Goal: Information Seeking & Learning: Learn about a topic

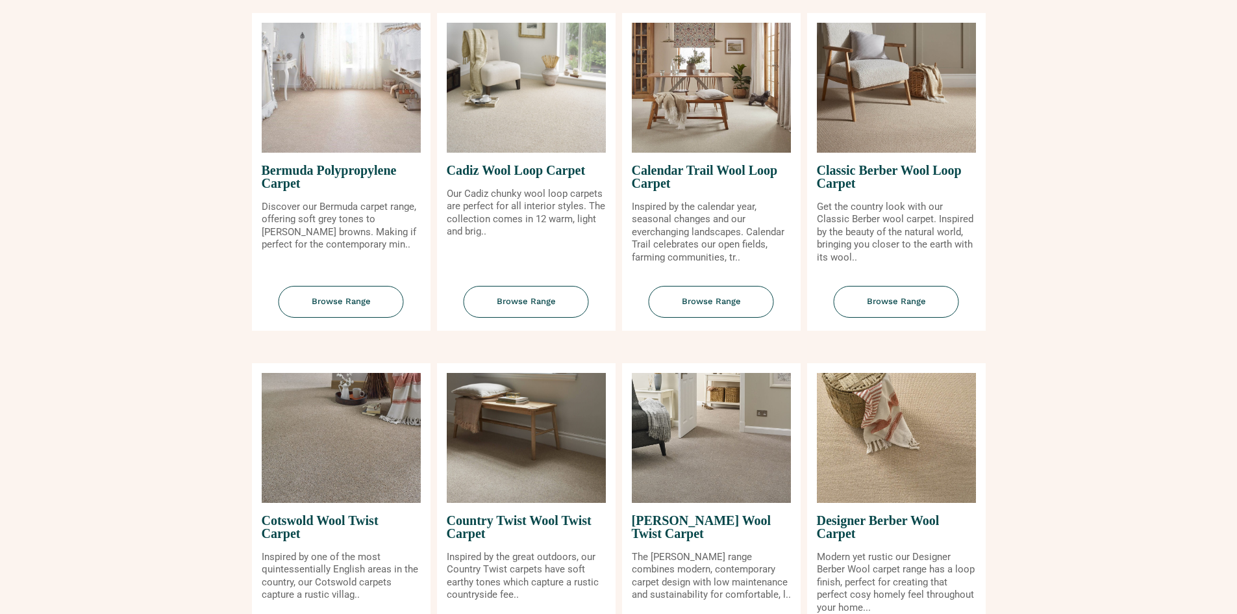
scroll to position [325, 0]
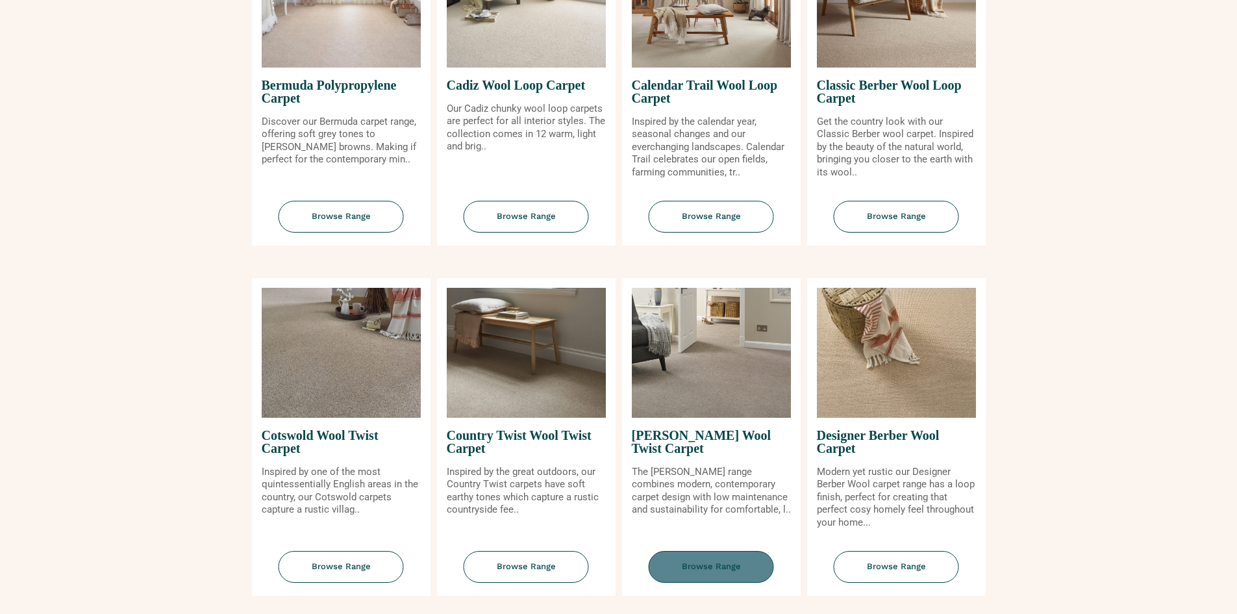
click at [713, 562] on span "Browse Range" at bounding box center [711, 567] width 125 height 32
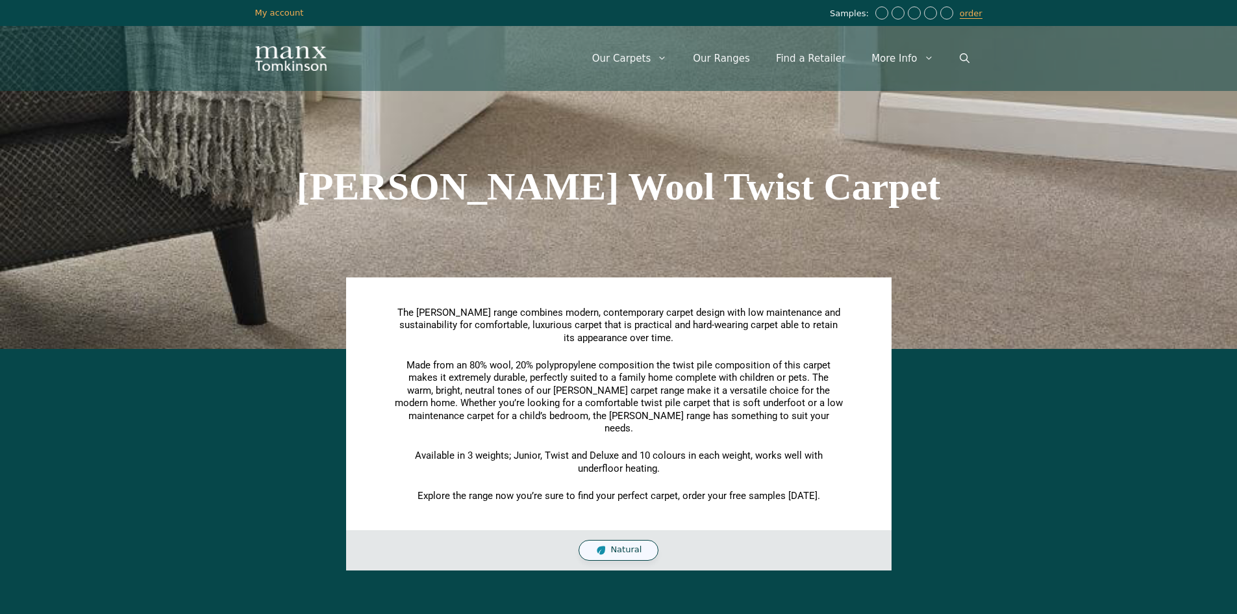
click at [148, 302] on section "[PERSON_NAME] Wool Twist Carpet" at bounding box center [618, 186] width 1237 height 325
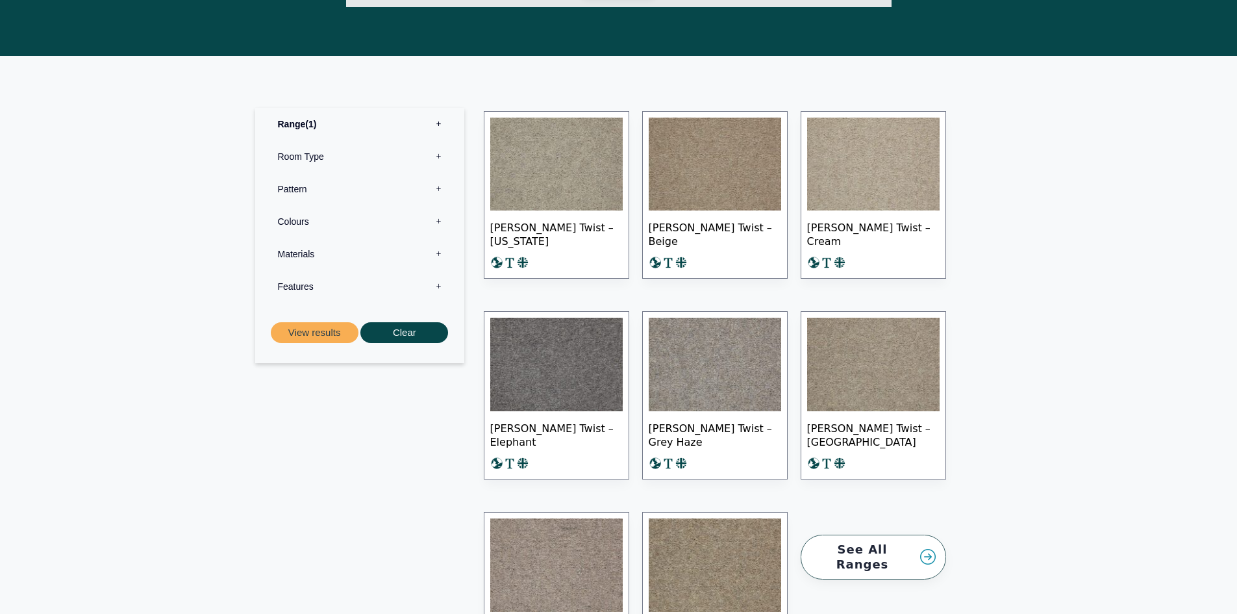
scroll to position [625, 0]
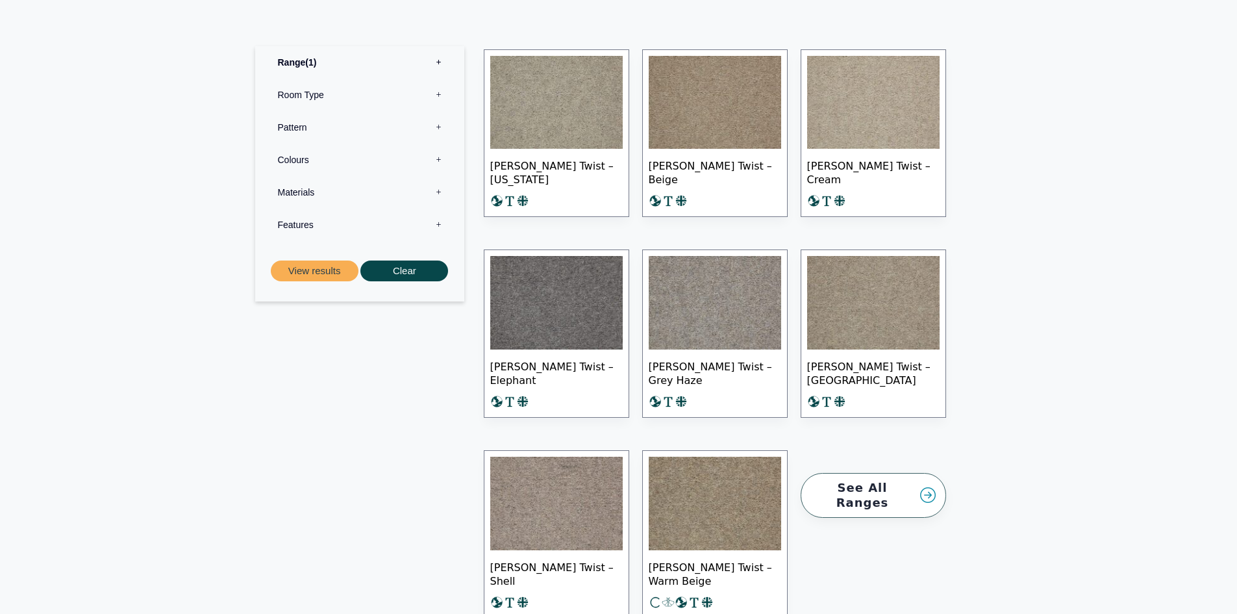
click at [582, 111] on img at bounding box center [556, 102] width 132 height 93
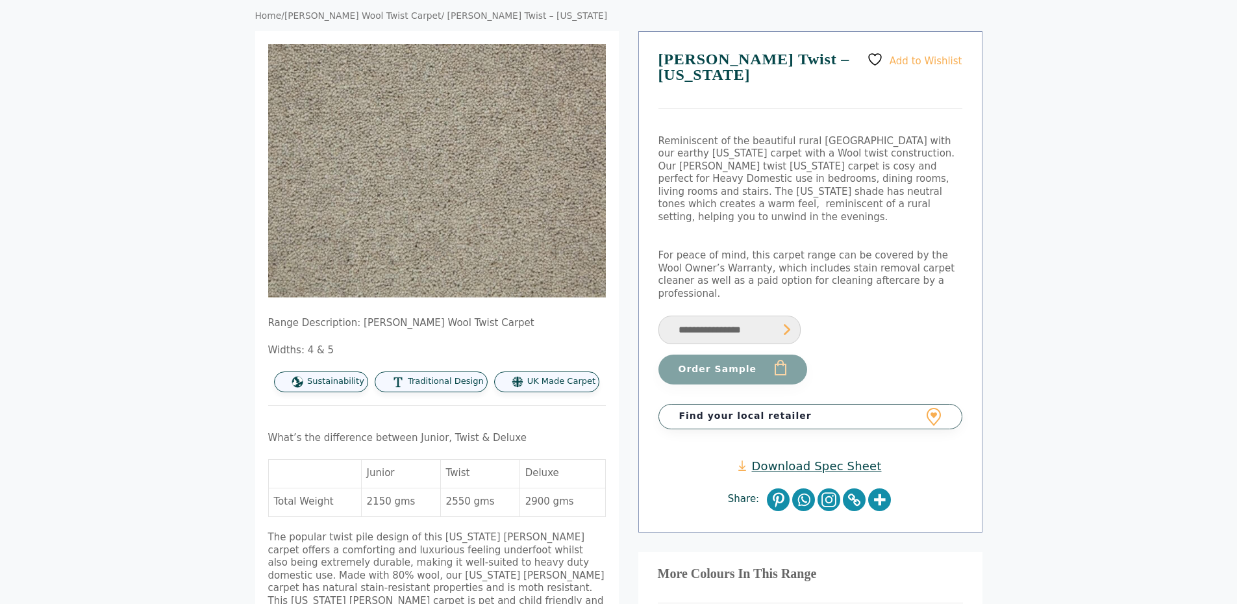
scroll to position [130, 0]
